Goal: Task Accomplishment & Management: Use online tool/utility

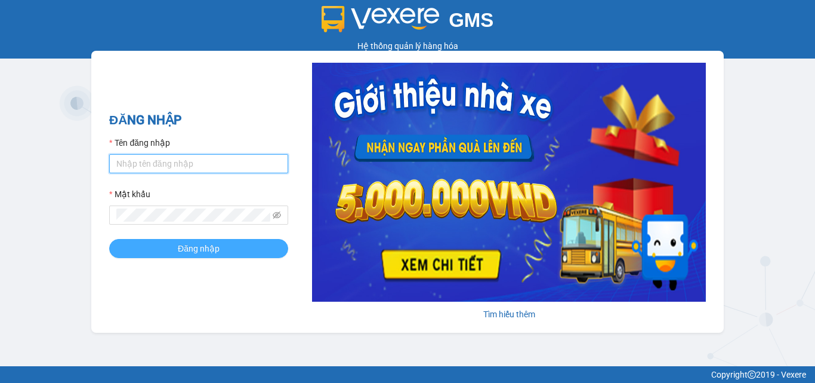
type input "truongvpdn.ducdat"
click at [245, 244] on button "Đăng nhập" at bounding box center [198, 248] width 179 height 19
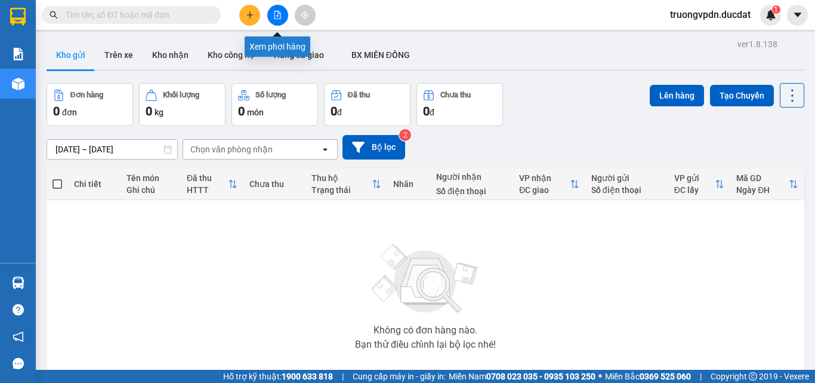
click at [274, 16] on icon "file-add" at bounding box center [277, 15] width 8 height 8
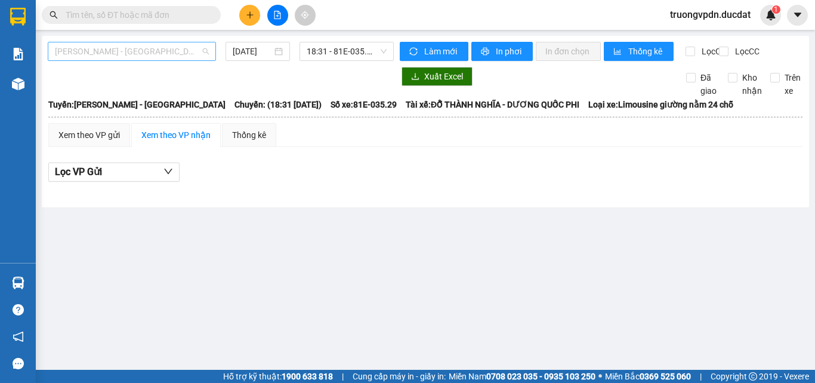
click at [168, 56] on span "Gia Lai - Sài Gòn" at bounding box center [132, 51] width 154 height 18
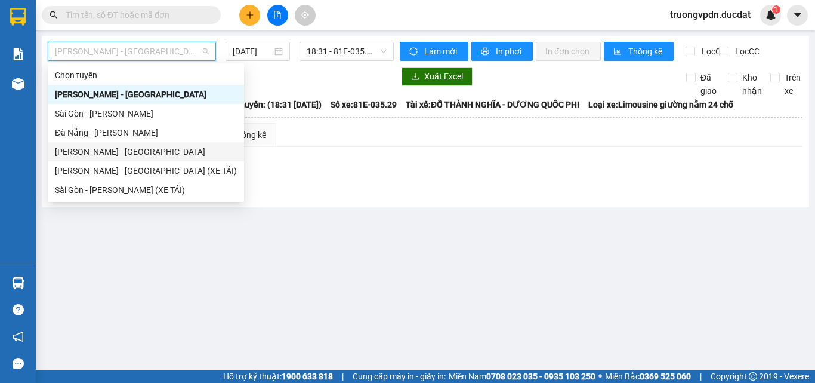
click at [104, 158] on div "Gia Lai - Đà Nẵng" at bounding box center [146, 151] width 182 height 13
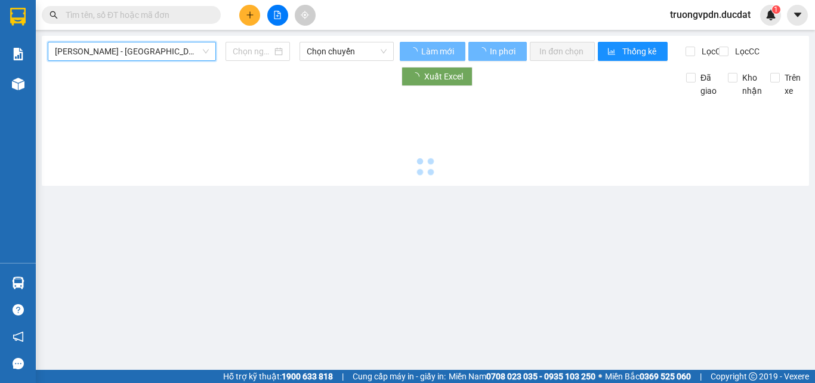
type input "12/08/2025"
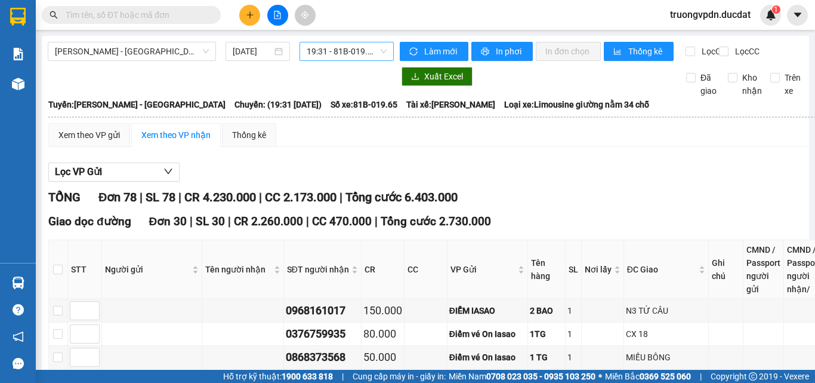
click at [382, 47] on span "19:31 - 81B-019.65" at bounding box center [347, 51] width 80 height 18
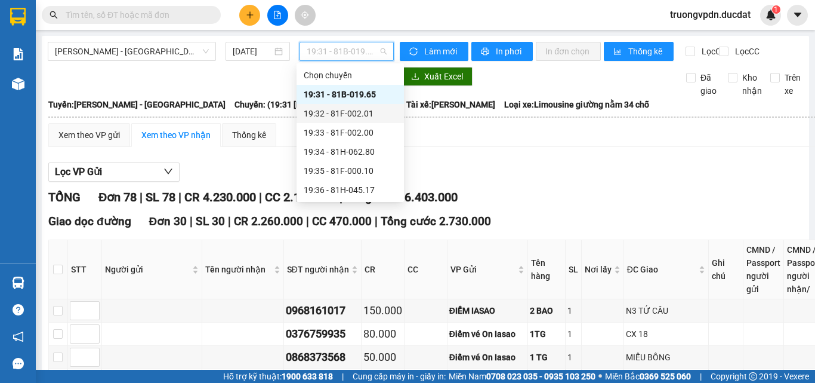
click at [374, 118] on div "19:32 - 81F-002.01" at bounding box center [350, 113] width 93 height 13
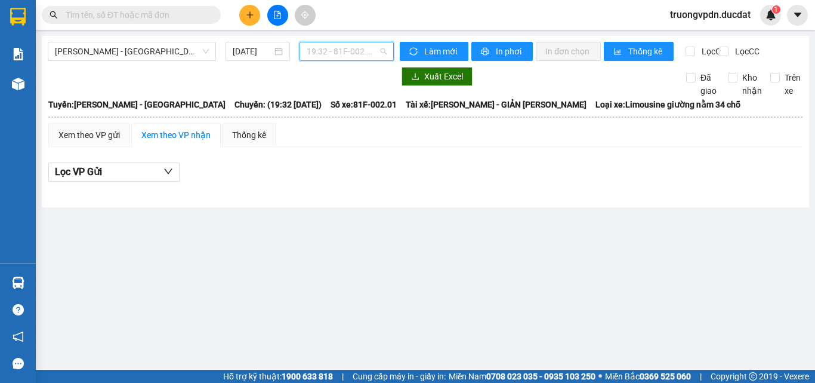
click at [381, 47] on span "19:32 - 81F-002.01" at bounding box center [347, 51] width 80 height 18
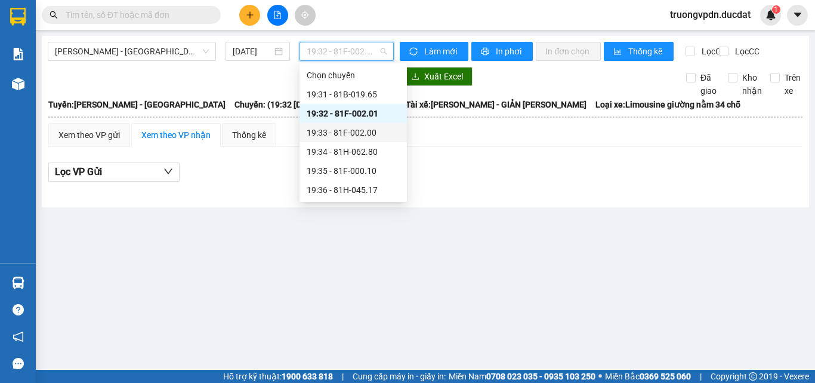
click at [379, 133] on div "19:33 - 81F-002.00" at bounding box center [353, 132] width 93 height 13
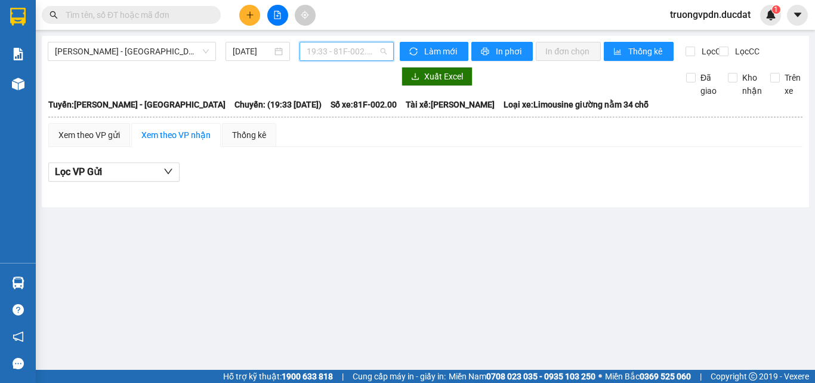
click at [375, 58] on span "19:33 - 81F-002.00" at bounding box center [347, 51] width 80 height 18
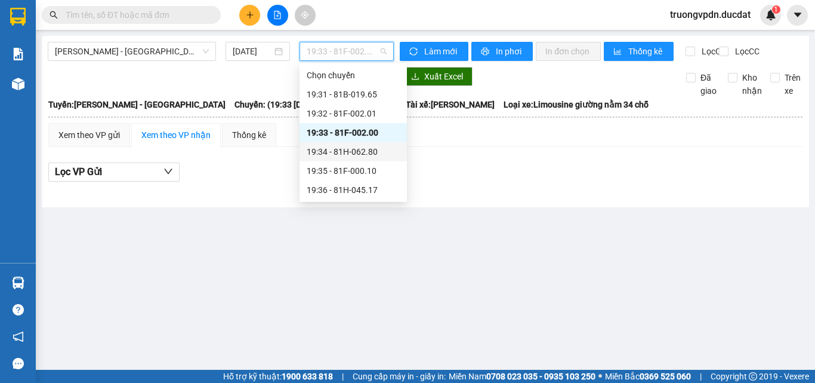
click at [377, 156] on div "19:34 - 81H-062.80" at bounding box center [353, 151] width 93 height 13
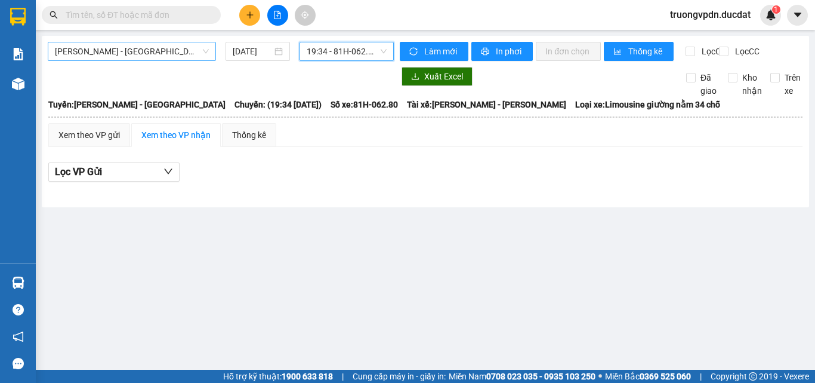
click at [198, 50] on span "Gia Lai - Đà Nẵng" at bounding box center [132, 51] width 154 height 18
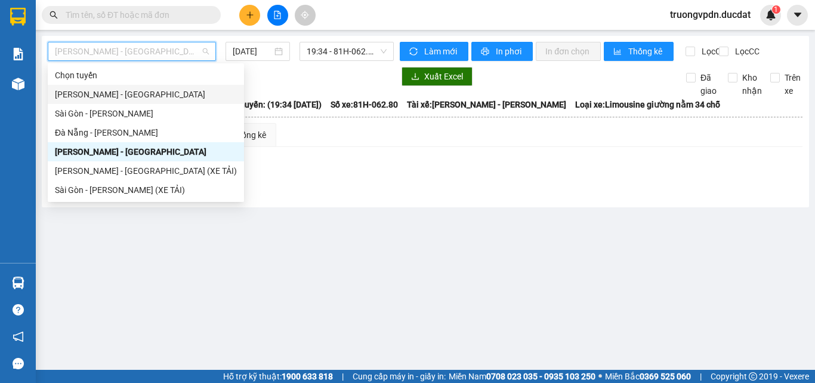
click at [122, 94] on div "Gia Lai - Sài Gòn" at bounding box center [146, 94] width 182 height 13
type input "12/08/2025"
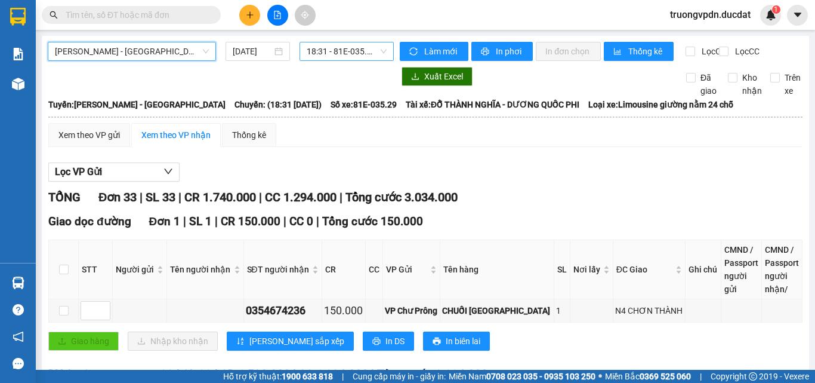
click at [352, 52] on span "18:31 - 81E-035.29" at bounding box center [347, 51] width 80 height 18
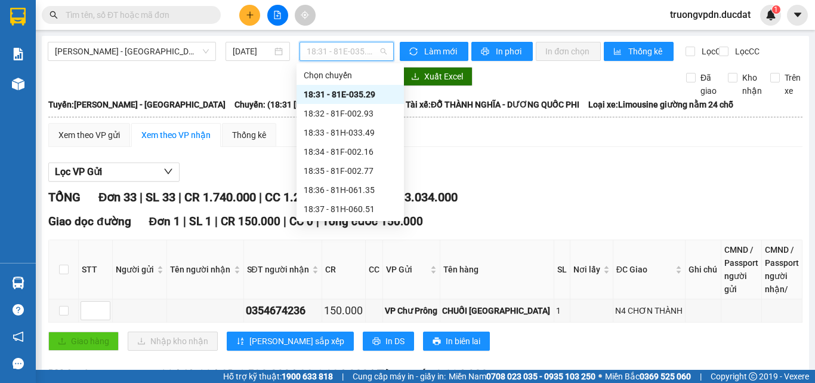
scroll to position [95, 0]
click at [477, 173] on div "Lọc VP Gửi" at bounding box center [425, 172] width 754 height 20
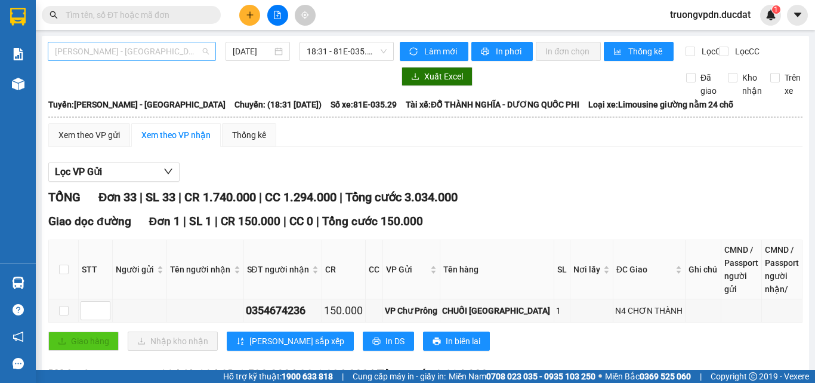
click at [125, 48] on span "Gia Lai - Sài Gòn" at bounding box center [132, 51] width 154 height 18
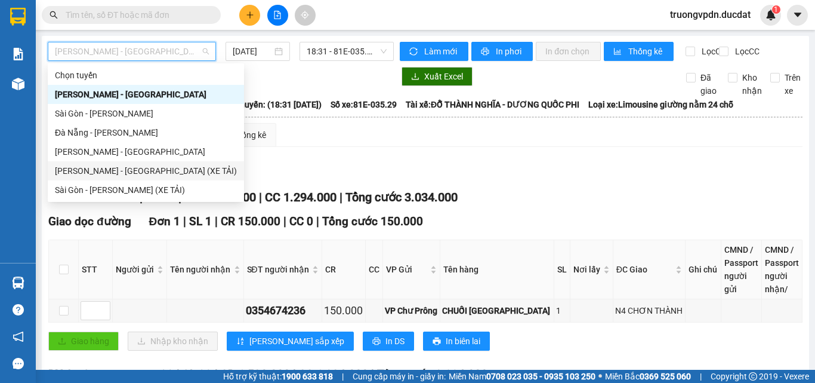
click at [124, 168] on div "Gia Lai - Sài Gòn (XE TẢI)" at bounding box center [146, 170] width 182 height 13
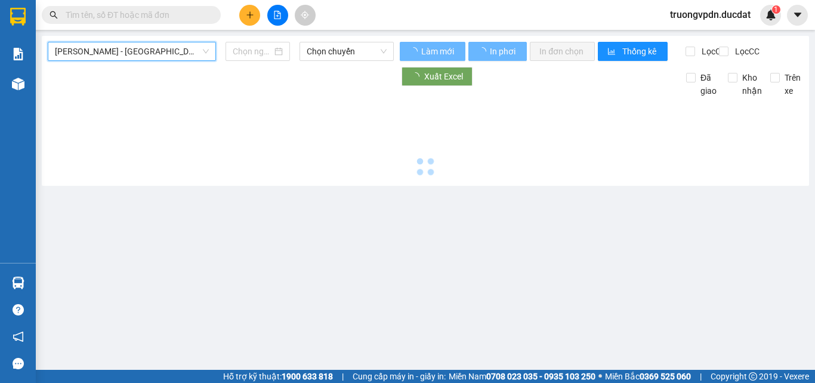
type input "12/08/2025"
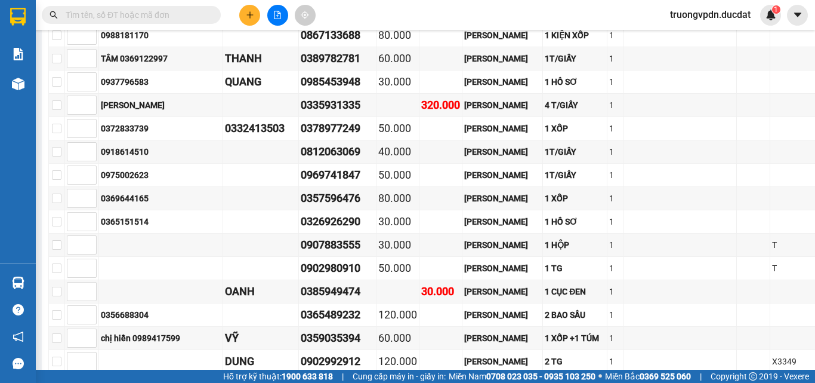
scroll to position [1459, 0]
